Goal: Information Seeking & Learning: Learn about a topic

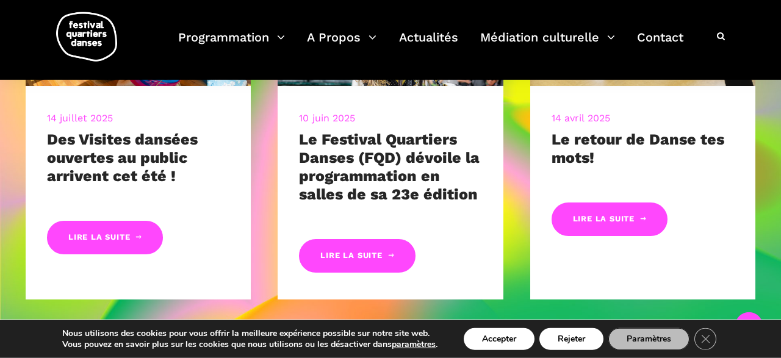
scroll to position [603, 0]
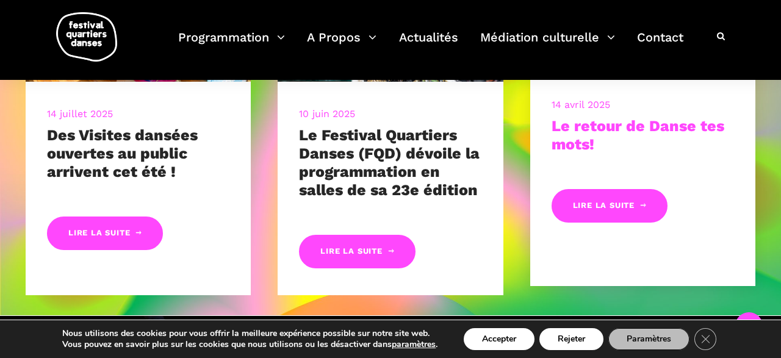
click at [606, 131] on link "Le retour de Danse tes mots!" at bounding box center [638, 135] width 173 height 36
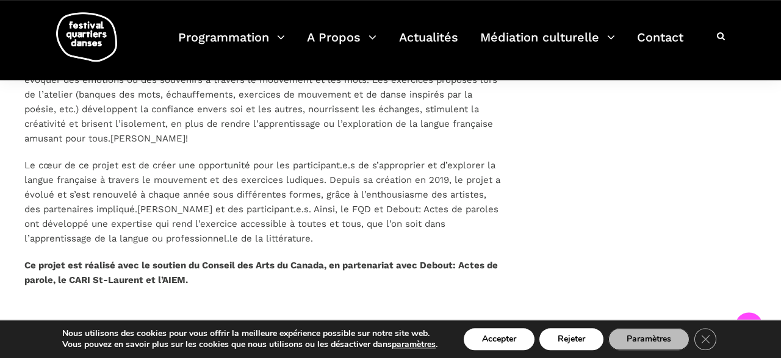
scroll to position [825, 0]
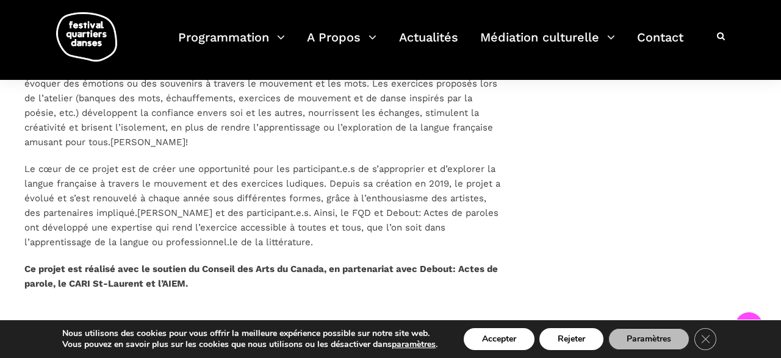
click at [173, 267] on strong "Ce projet est réalisé avec le soutien du Conseil des Arts du Canada, en partena…" at bounding box center [261, 277] width 474 height 26
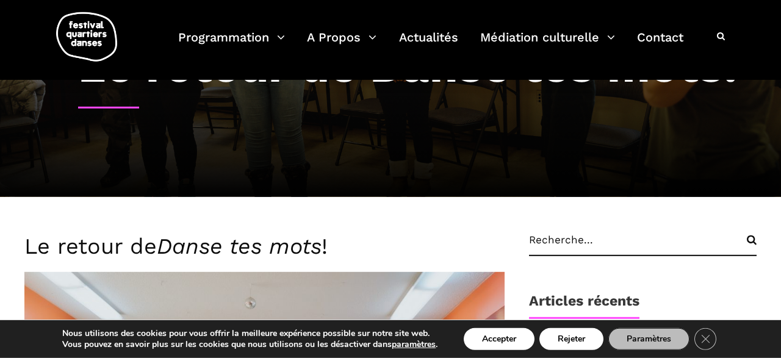
scroll to position [0, 0]
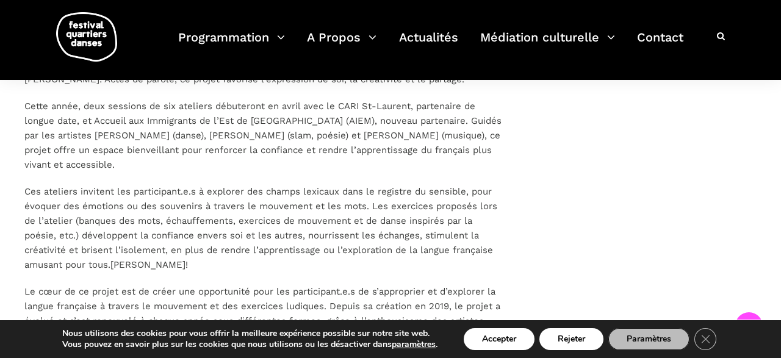
scroll to position [698, 0]
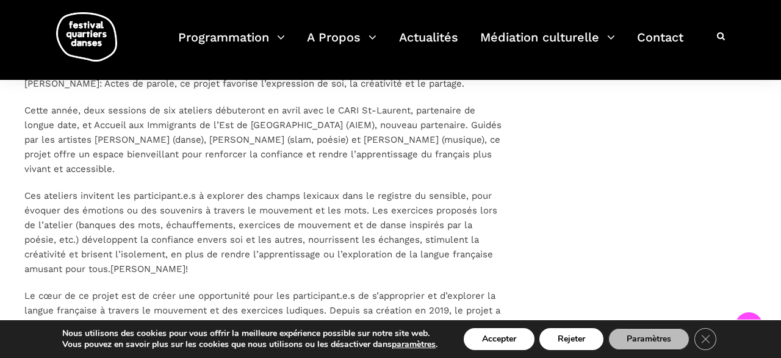
click at [167, 140] on p "Cette année, deux sessions de six ateliers débuteront en avril avec le CARI St-…" at bounding box center [264, 139] width 480 height 73
drag, startPoint x: 168, startPoint y: 140, endPoint x: 231, endPoint y: 146, distance: 63.2
click at [231, 146] on p "Cette année, deux sessions de six ateliers débuteront en avril avec le CARI St-…" at bounding box center [264, 139] width 480 height 73
copy p "anis Benyouci"
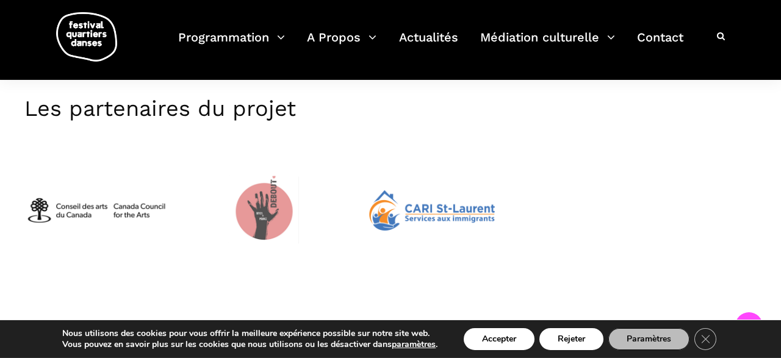
scroll to position [1048, 0]
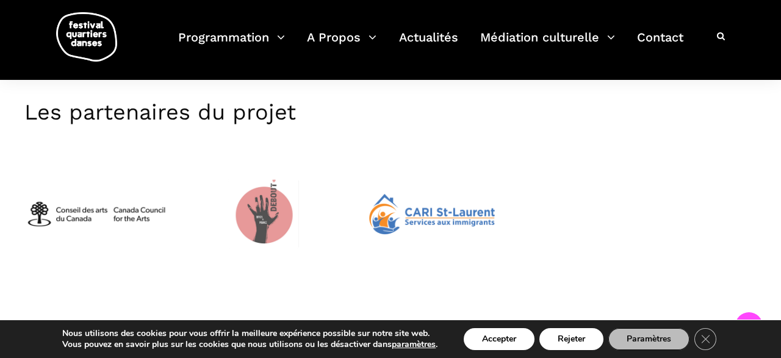
click at [261, 214] on img at bounding box center [265, 214] width 144 height 115
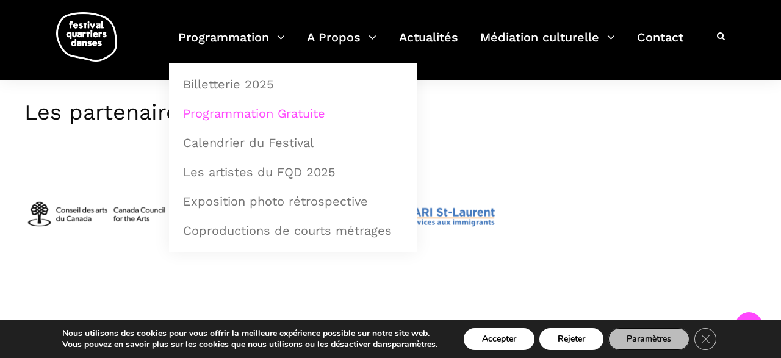
click at [269, 103] on link "Programmation Gratuite" at bounding box center [293, 114] width 234 height 28
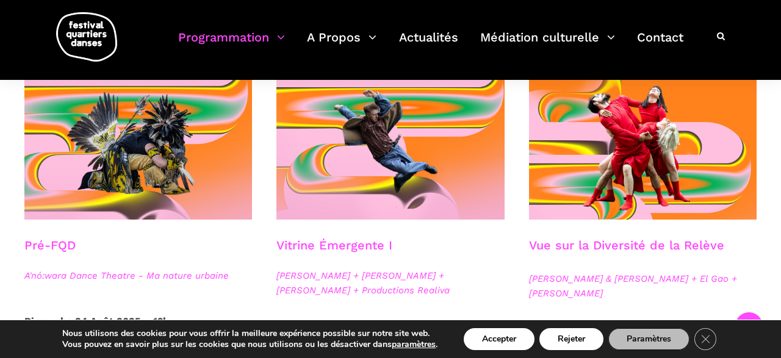
scroll to position [349, 0]
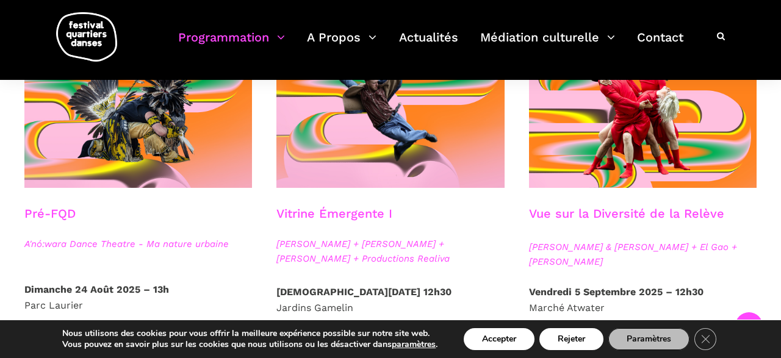
click at [650, 198] on div at bounding box center [643, 120] width 252 height 171
click at [654, 219] on h3 "Vue sur la Diversité de la Relève" at bounding box center [626, 221] width 195 height 31
click at [645, 197] on div at bounding box center [643, 120] width 252 height 171
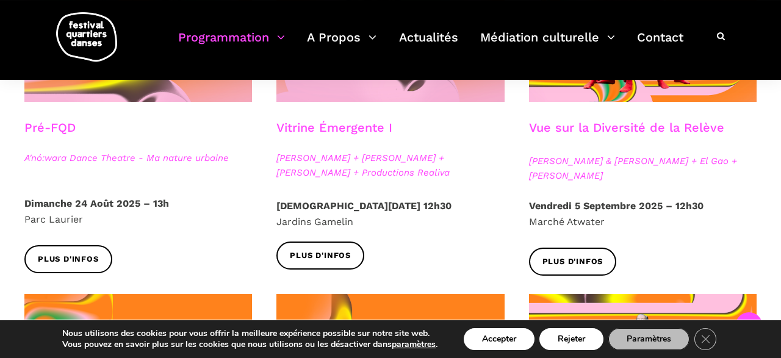
scroll to position [476, 0]
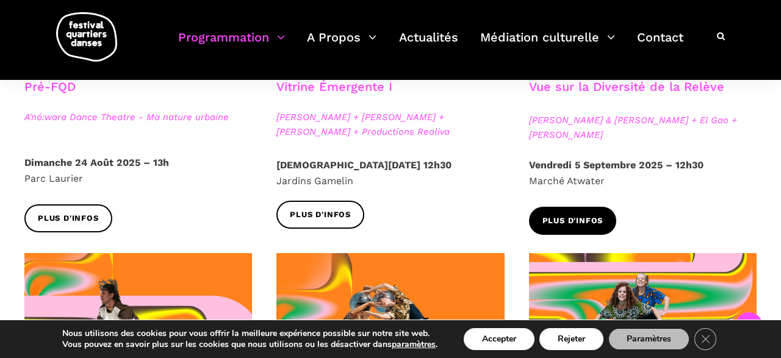
click at [573, 225] on span "Plus d'infos" at bounding box center [573, 221] width 61 height 13
click at [446, 212] on div "Plus d'infos" at bounding box center [390, 224] width 252 height 46
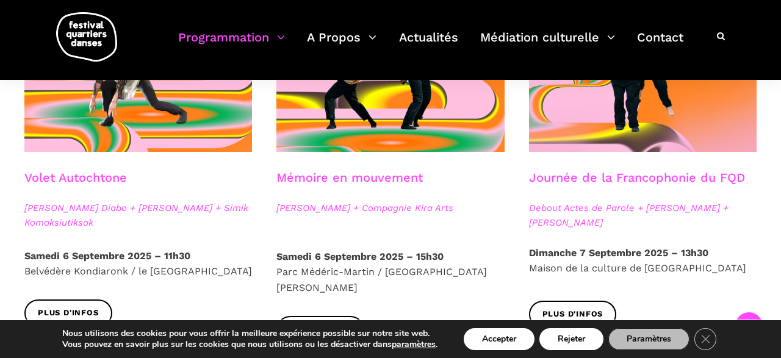
scroll to position [762, 0]
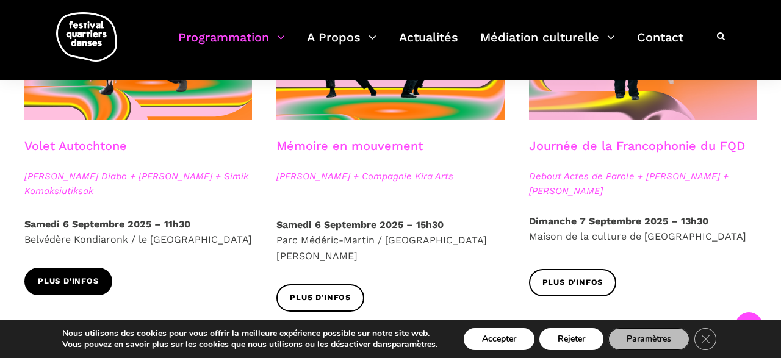
click at [91, 270] on link "Plus d'infos" at bounding box center [68, 281] width 88 height 27
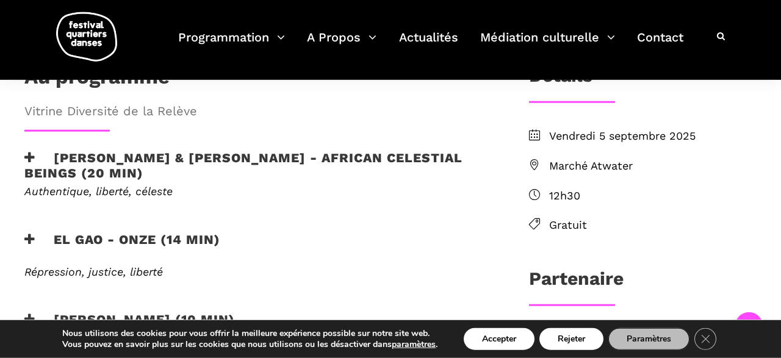
scroll to position [381, 0]
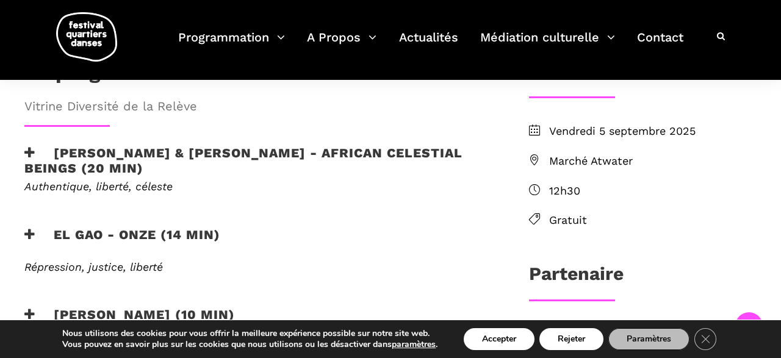
click at [68, 227] on h3 "EL GAO - ONZE (14 min)" at bounding box center [122, 242] width 196 height 31
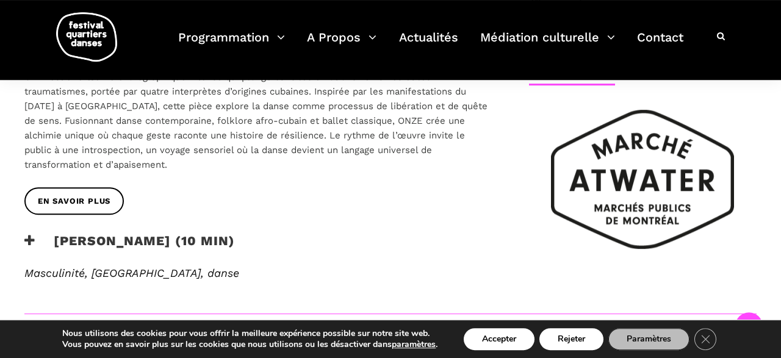
scroll to position [603, 0]
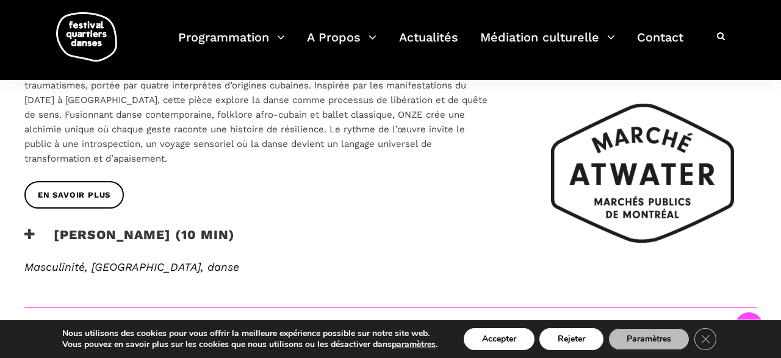
click at [68, 227] on h3 "Rameez Karim - PEHCHAAN (10 min)" at bounding box center [129, 242] width 211 height 31
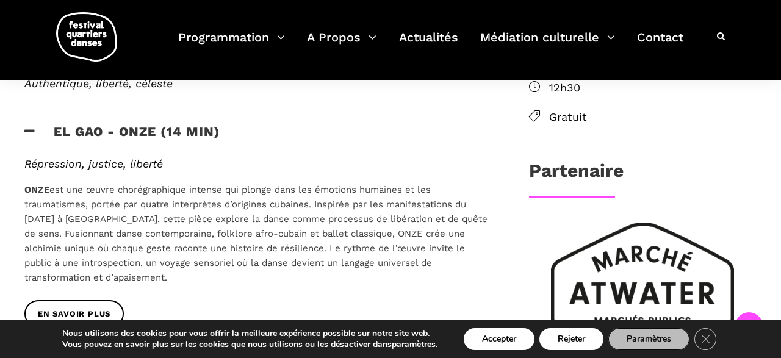
scroll to position [452, 0]
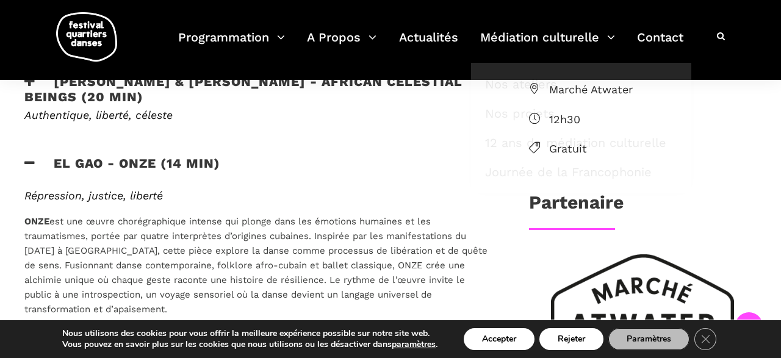
click at [274, 257] on span "ONZE est une œuvre chorégraphique intense qui plonge dans les émotions humaines…" at bounding box center [255, 265] width 463 height 99
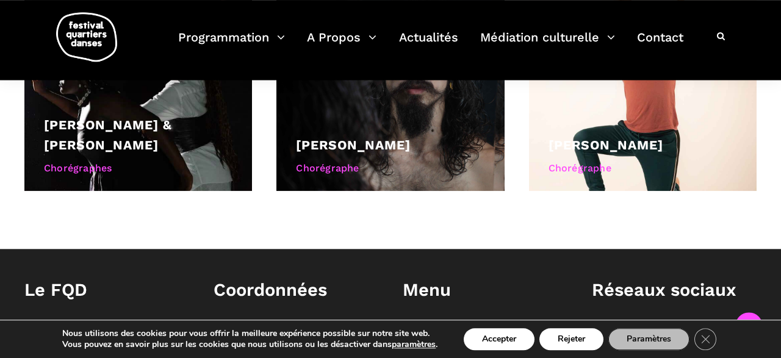
scroll to position [1175, 0]
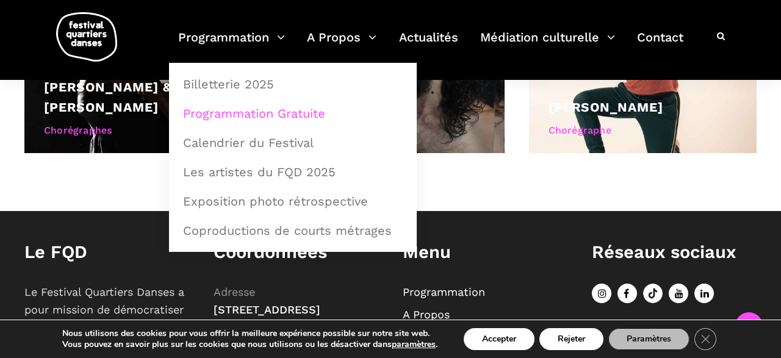
click at [251, 103] on link "Programmation Gratuite" at bounding box center [293, 114] width 234 height 28
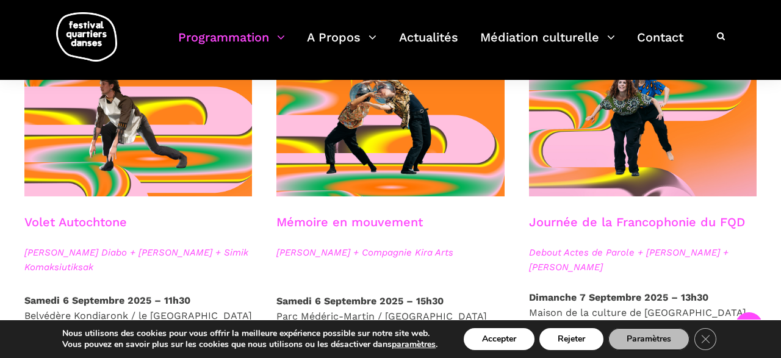
scroll to position [717, 0]
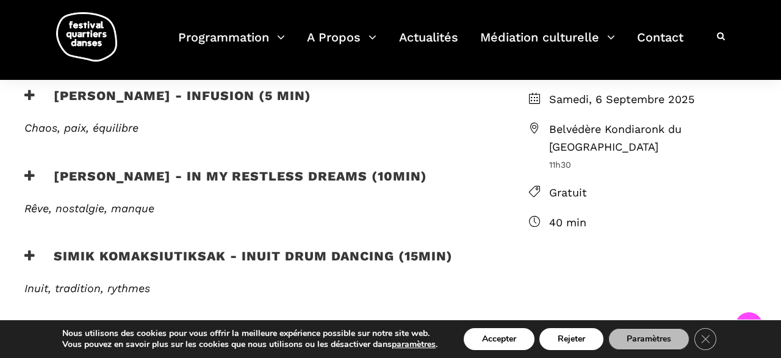
scroll to position [381, 0]
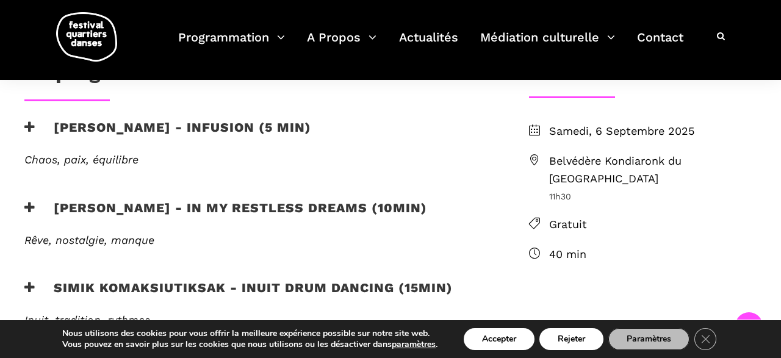
click at [190, 126] on h3 "[PERSON_NAME] - Infusion (5 min)" at bounding box center [167, 135] width 287 height 31
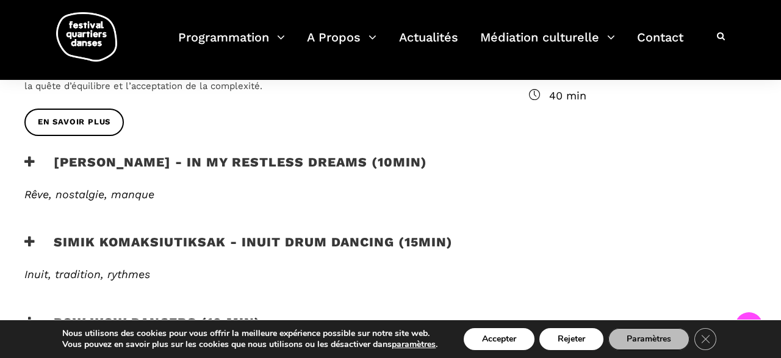
scroll to position [571, 0]
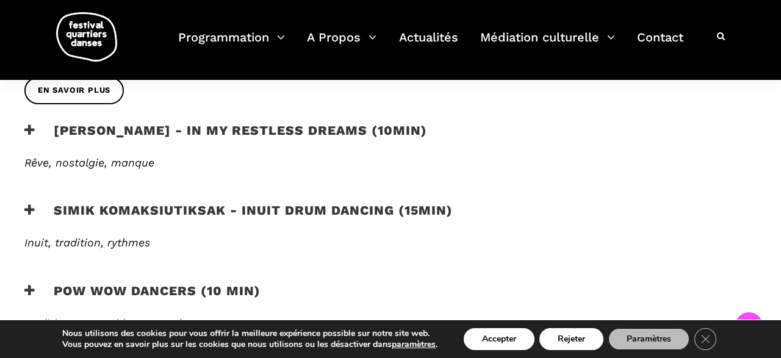
click at [168, 135] on h3 "[PERSON_NAME] - In my restless dreams (10min)" at bounding box center [225, 138] width 403 height 31
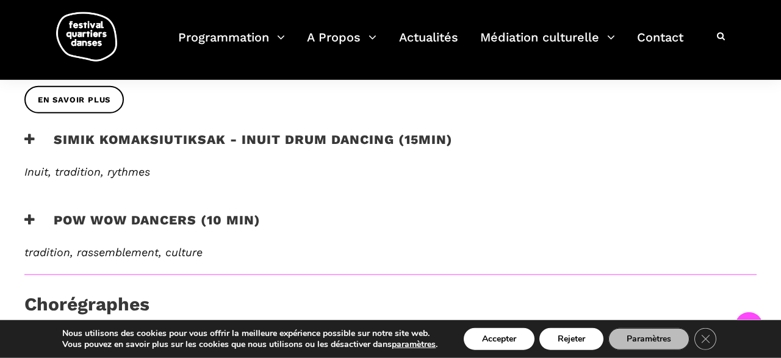
scroll to position [730, 0]
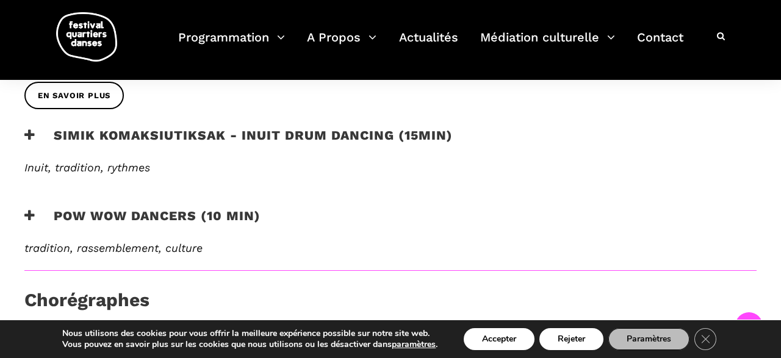
click at [168, 135] on h3 "Simik Komaksiutiksak - Inuit Drum Dancing (15min)" at bounding box center [238, 143] width 429 height 31
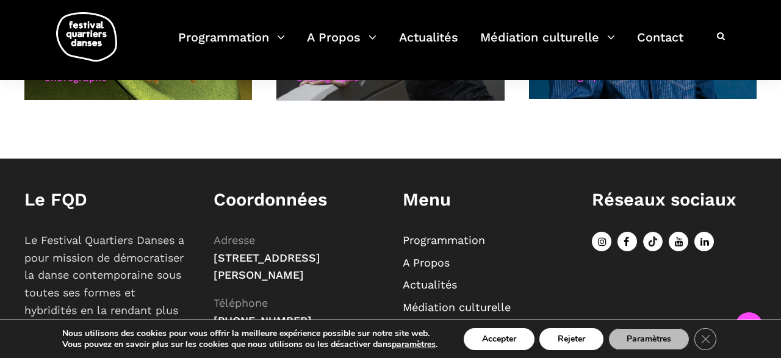
scroll to position [1175, 0]
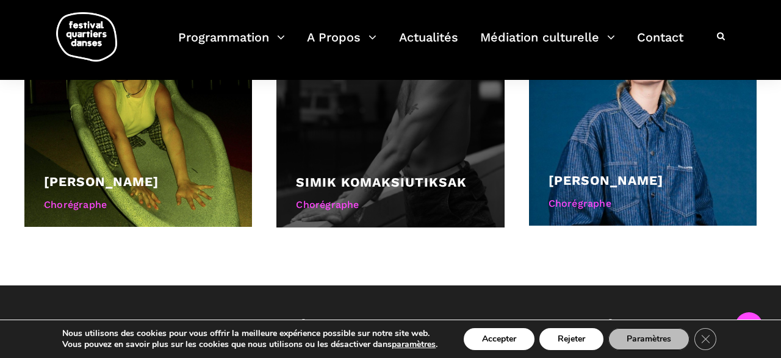
click at [343, 164] on div at bounding box center [391, 114] width 228 height 228
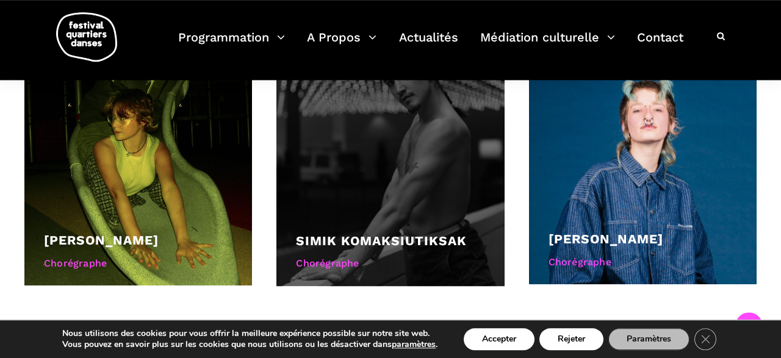
scroll to position [1111, 0]
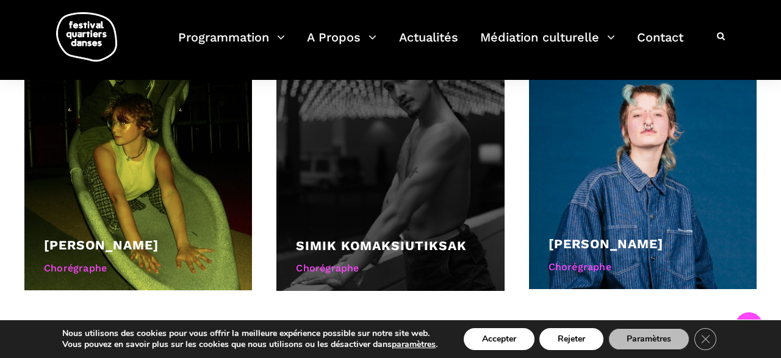
click at [343, 164] on div at bounding box center [391, 177] width 228 height 228
click at [396, 204] on div at bounding box center [391, 177] width 228 height 228
click at [335, 261] on div "Simik Komaksiutiksak Chorégraphe" at bounding box center [390, 259] width 189 height 46
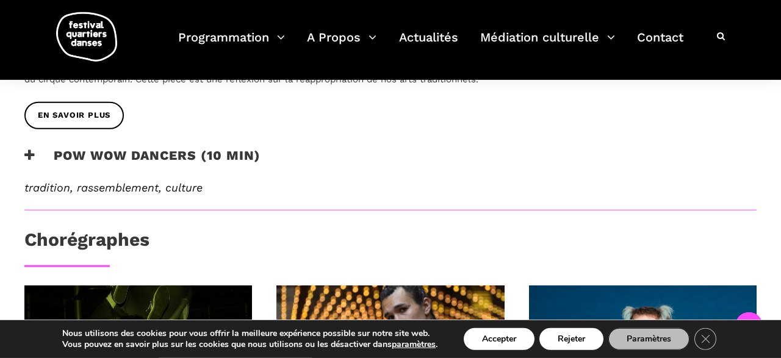
scroll to position [885, 0]
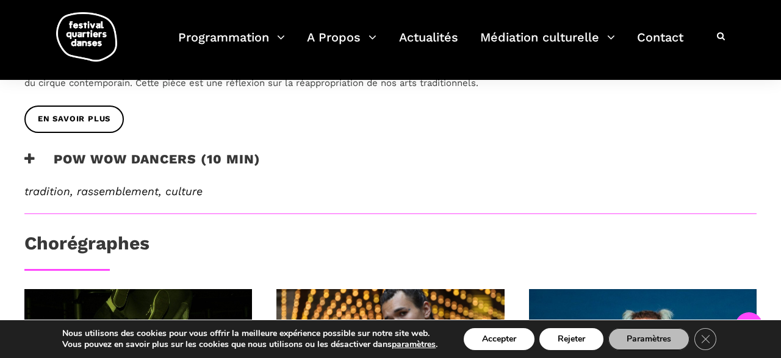
click at [156, 176] on h3 "Pow Wow Dancers (10 min)" at bounding box center [142, 166] width 236 height 31
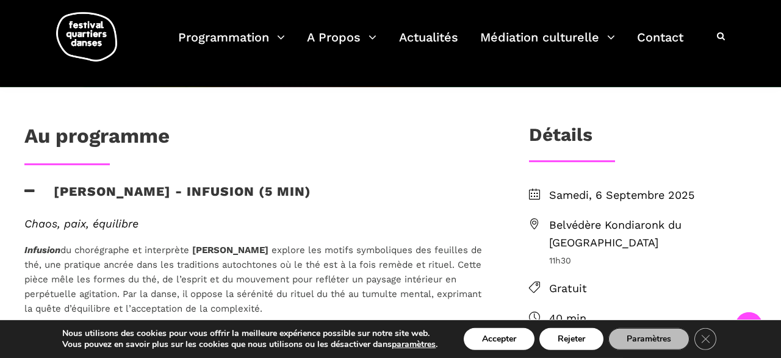
scroll to position [314, 0]
